Goal: Information Seeking & Learning: Learn about a topic

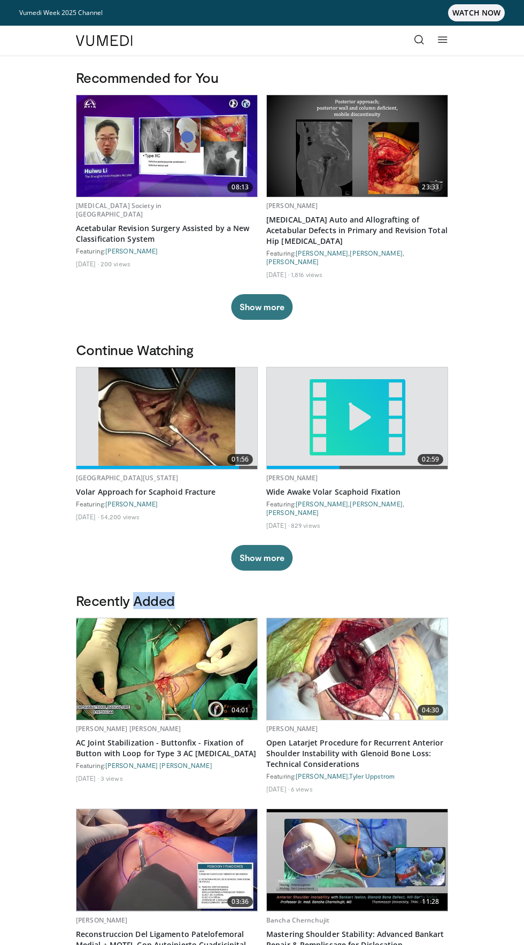
click at [442, 48] on link at bounding box center [442, 40] width 21 height 21
click at [419, 40] on icon at bounding box center [419, 39] width 11 height 11
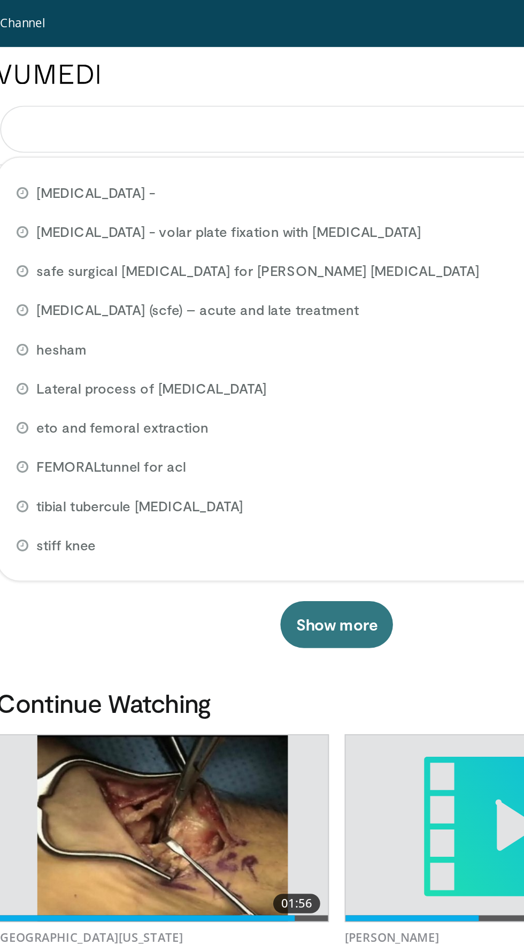
click at [140, 71] on input "Search topics, interventions" at bounding box center [262, 71] width 368 height 26
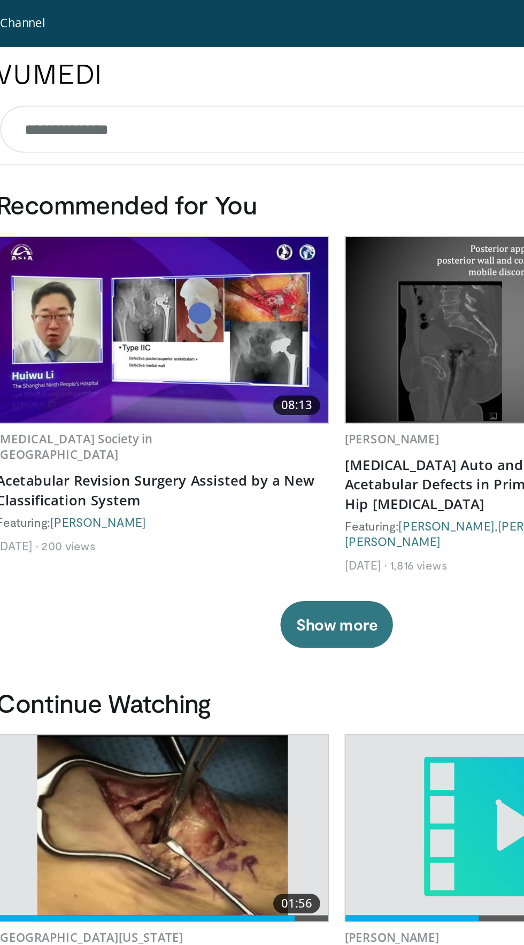
type input "**********"
